Goal: Task Accomplishment & Management: Manage account settings

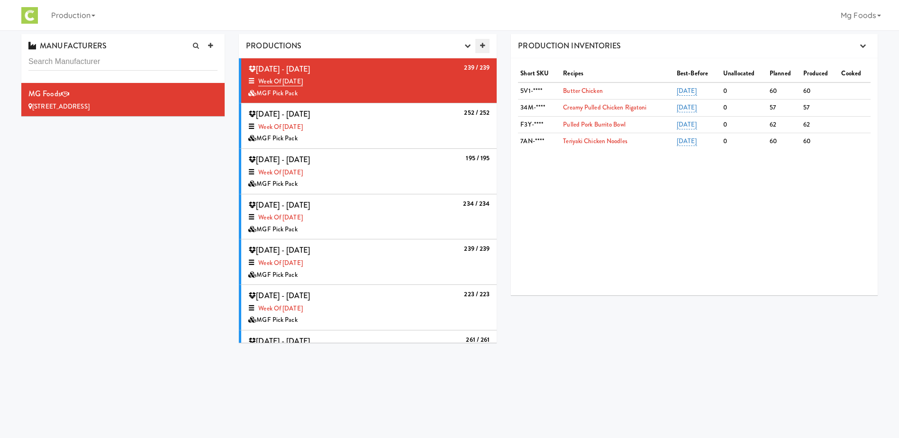
click at [484, 43] on icon at bounding box center [482, 46] width 5 height 6
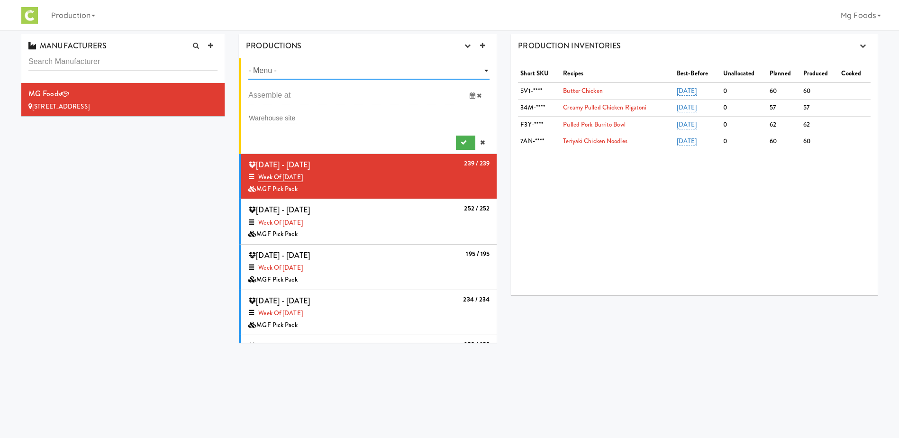
click at [316, 68] on select "- Menu - Week of Sept 29th, 2025 Week of Sept 22, 2025 Week of Sept 15th, 2025 …" at bounding box center [368, 71] width 241 height 18
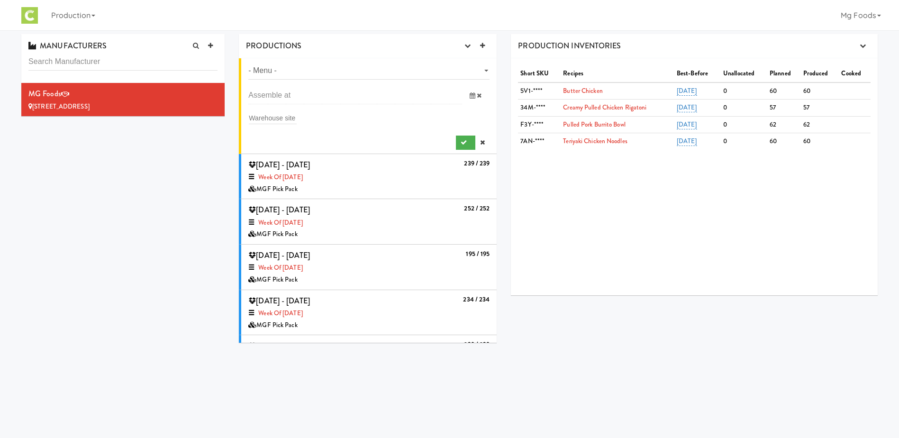
click at [197, 193] on div "MANUFACTURERS MG Foods 10303 S Oakview Pkwy, Oak Creek WI PRODUCTIONS Productio…" at bounding box center [449, 191] width 870 height 315
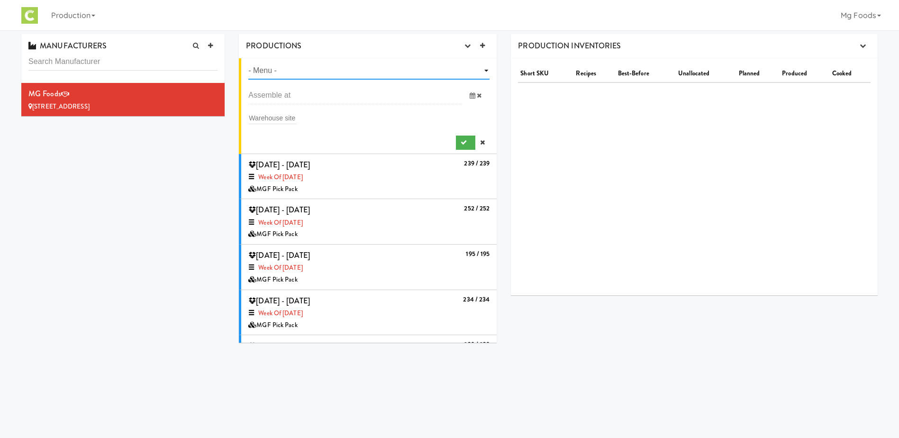
click at [303, 70] on select "- Menu - Week of Sept 29th, 2025 Week of Sept 22, 2025 Week of Sept 15th, 2025 …" at bounding box center [368, 71] width 241 height 18
click at [203, 171] on div "MANUFACTURERS MG Foods 10303 S Oakview Pkwy, Oak Creek WI PRODUCTIONS Productio…" at bounding box center [449, 191] width 870 height 315
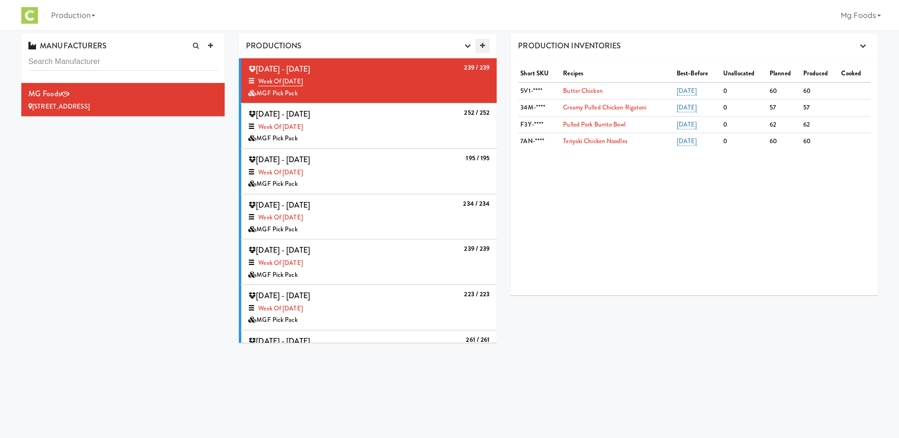
click at [483, 43] on icon at bounding box center [482, 46] width 5 height 6
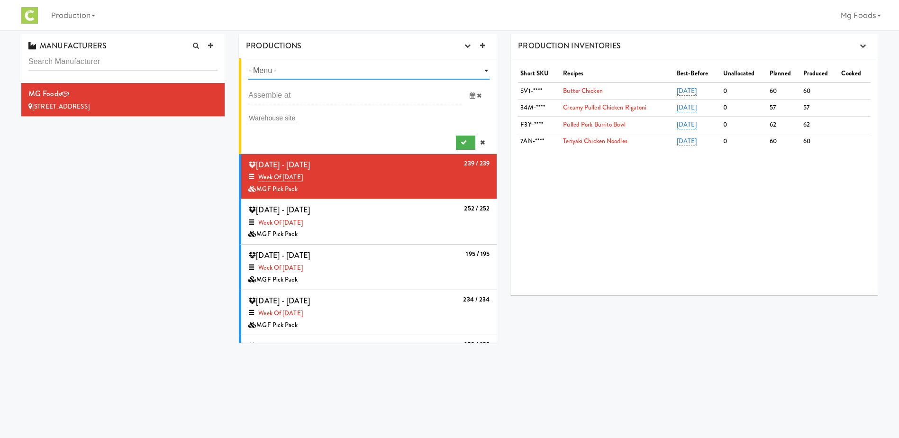
click at [347, 66] on select "- Menu - Week of [DATE] Week of [DATE] Week of [DATE] Week of [DATE] Week of [D…" at bounding box center [368, 71] width 241 height 18
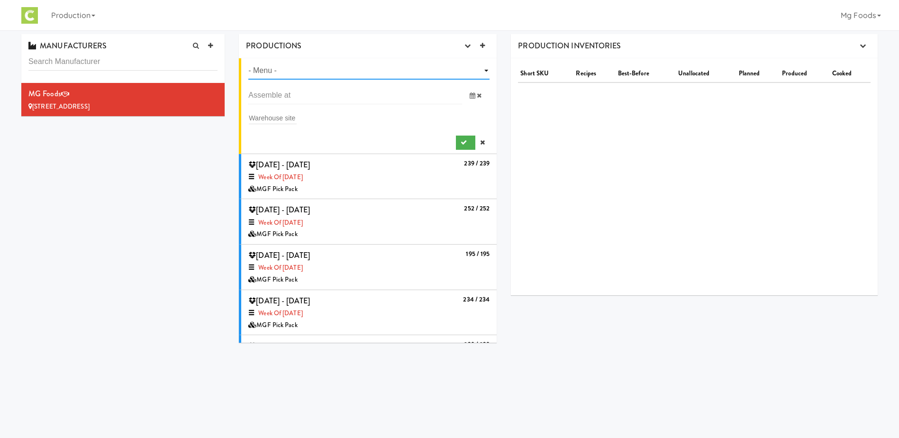
click at [295, 72] on select "- Menu - Week of [DATE] Week of [DATE] Week of [DATE] Week of [DATE] Week of [D…" at bounding box center [368, 71] width 241 height 18
